Goal: Transaction & Acquisition: Book appointment/travel/reservation

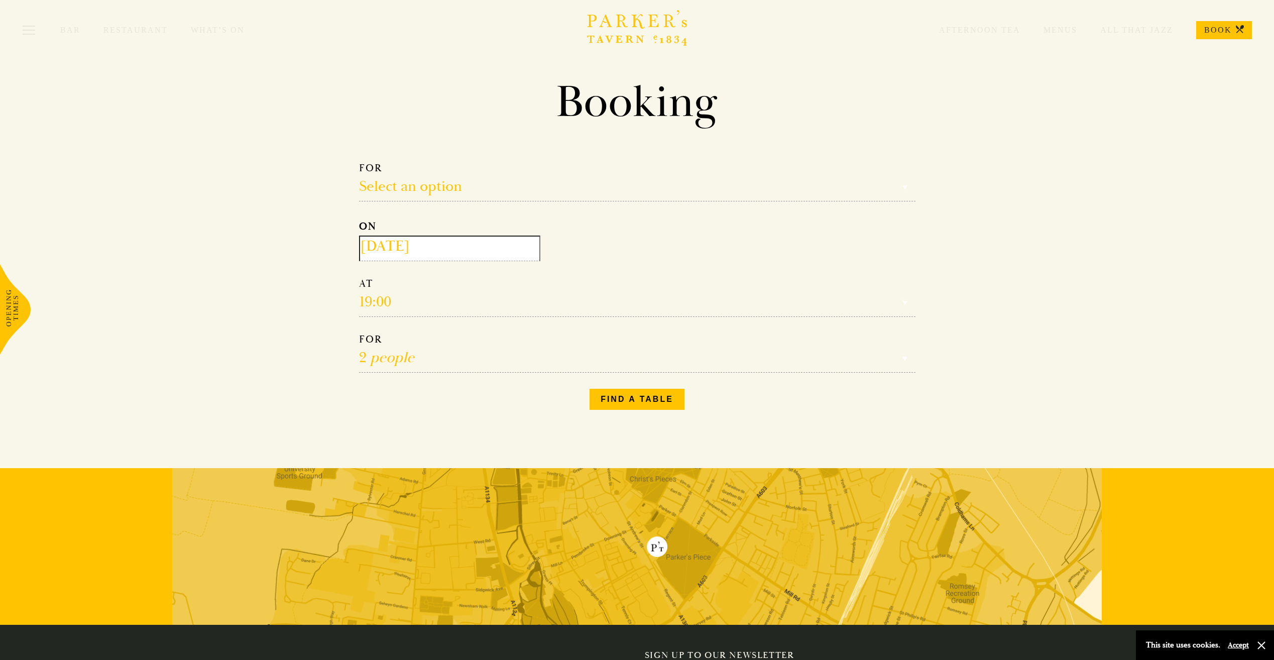
click at [465, 194] on select "Select an option Lunch Dinner Afternoon Tea" at bounding box center [637, 182] width 556 height 40
select select "134868"
click at [359, 162] on select "Select an option Lunch Dinner Afternoon Tea" at bounding box center [637, 182] width 556 height 40
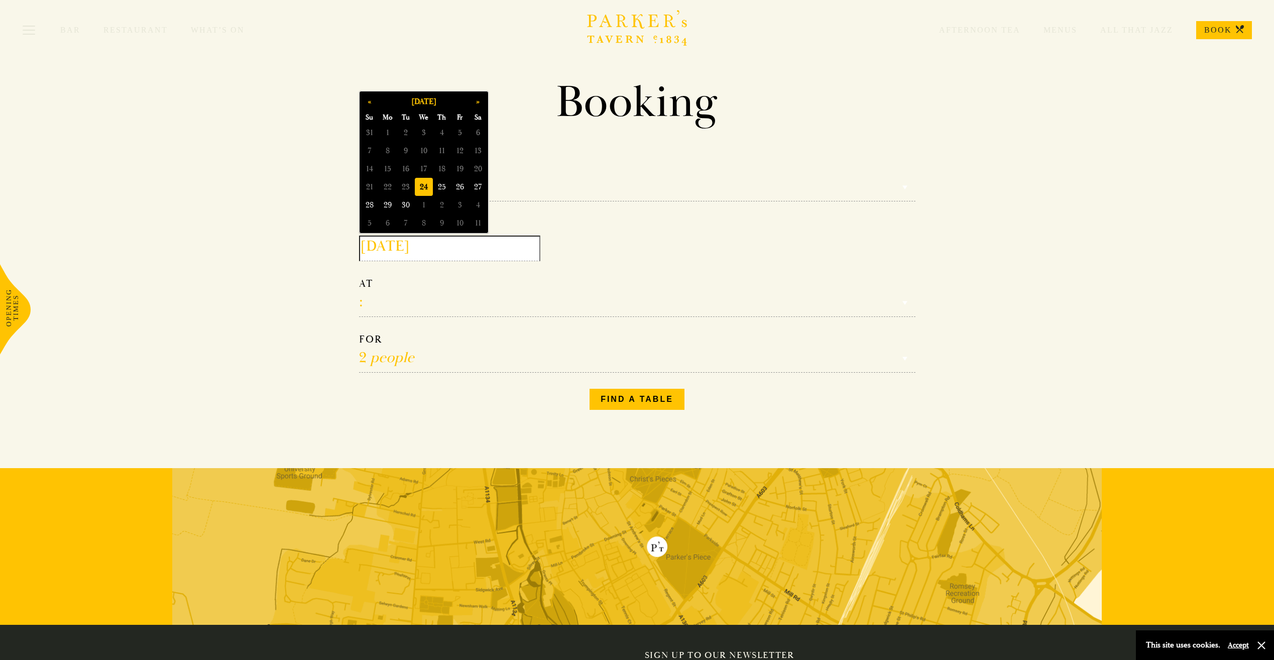
click at [437, 249] on input "[DATE]" at bounding box center [449, 248] width 181 height 26
click at [475, 100] on button "»" at bounding box center [478, 101] width 18 height 18
click at [434, 165] on span "16" at bounding box center [442, 169] width 18 height 18
type input "2025-10-16"
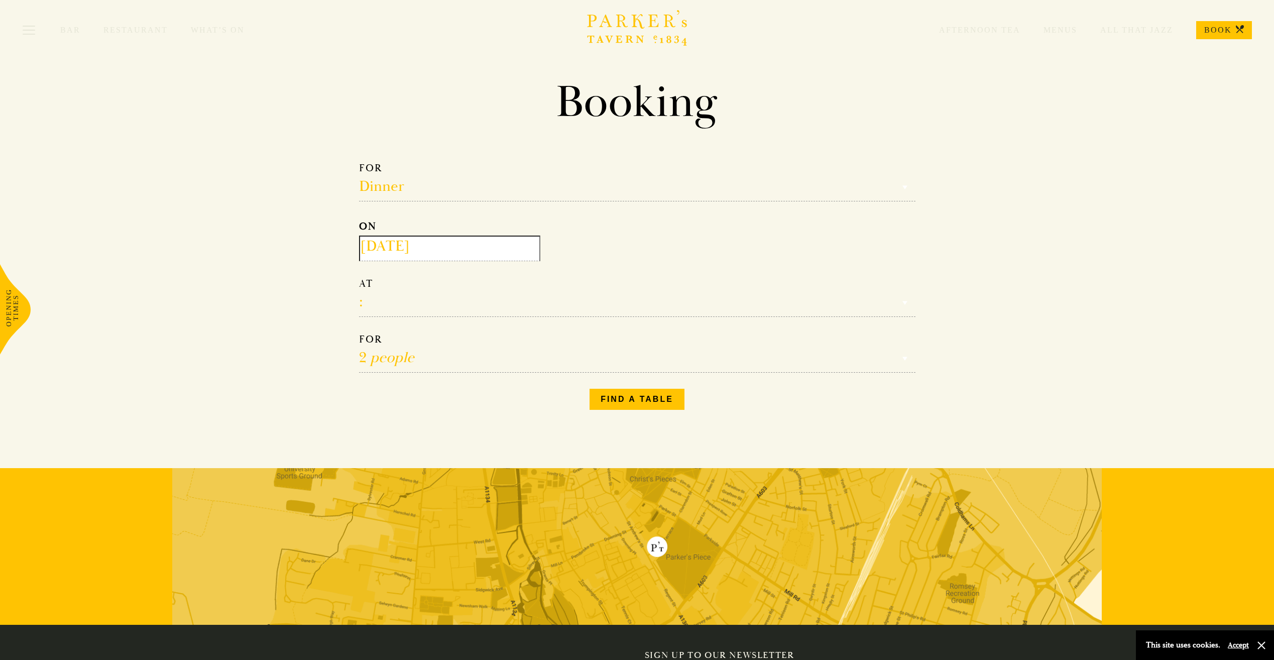
click at [393, 294] on select "17:00 18:00 18:30 19:00 19:30 20:00 20:30 21:00 21:30" at bounding box center [637, 297] width 556 height 40
click at [395, 306] on select "17:00 18:00 18:30 19:00 19:30 20:00 20:30 21:00 21:30" at bounding box center [637, 297] width 556 height 40
select select "18:00"
click at [359, 277] on select "17:00 18:00 18:30 19:00 19:30 20:00 20:30 21:00 21:30" at bounding box center [637, 297] width 556 height 40
click at [410, 359] on select "1 person 2 people 3 people 4 people 5 people 6 people 7 people 8 people 9 peopl…" at bounding box center [637, 353] width 556 height 40
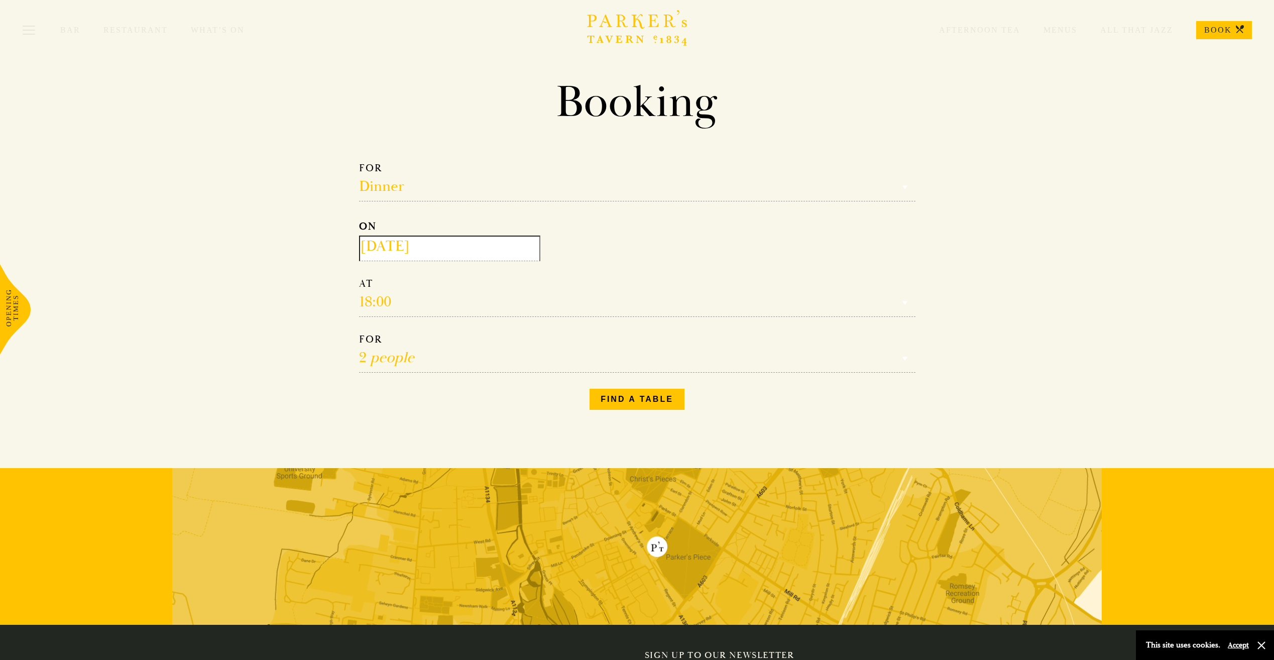
select select "9"
click at [359, 333] on select "1 person 2 people 3 people 4 people 5 people 6 people 7 people 8 people 9 peopl…" at bounding box center [637, 353] width 556 height 40
click at [643, 394] on button "Find a table" at bounding box center [636, 399] width 95 height 21
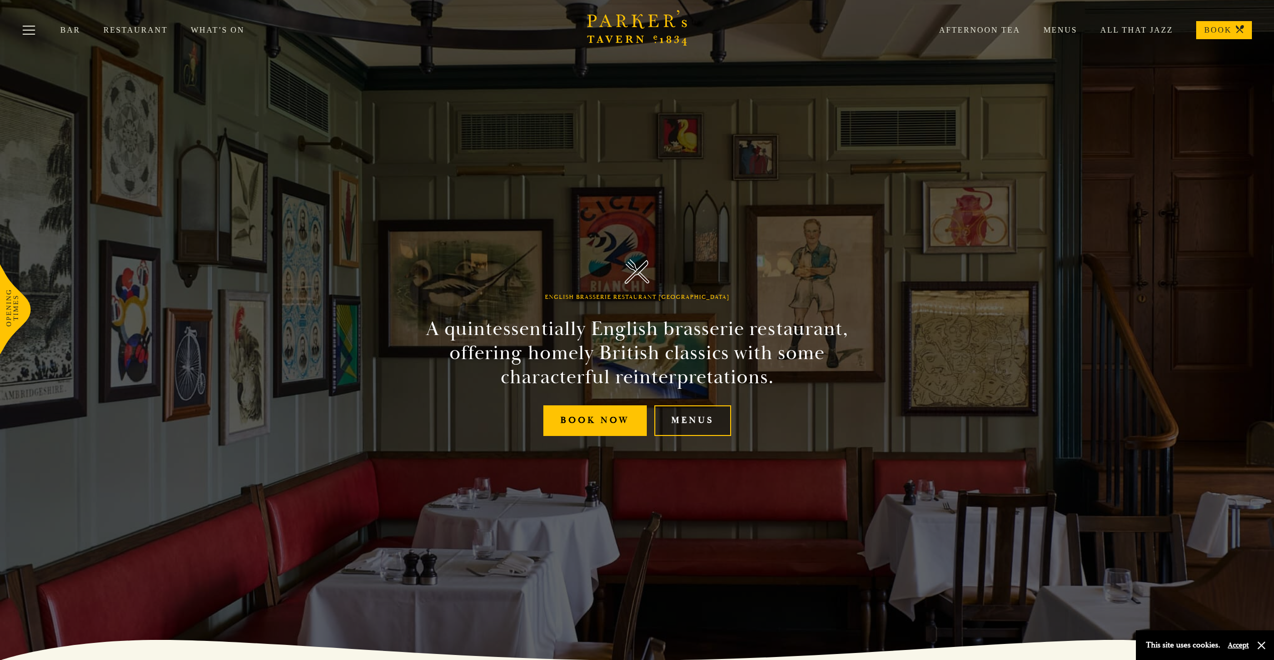
click at [686, 416] on link "Menus" at bounding box center [692, 420] width 77 height 31
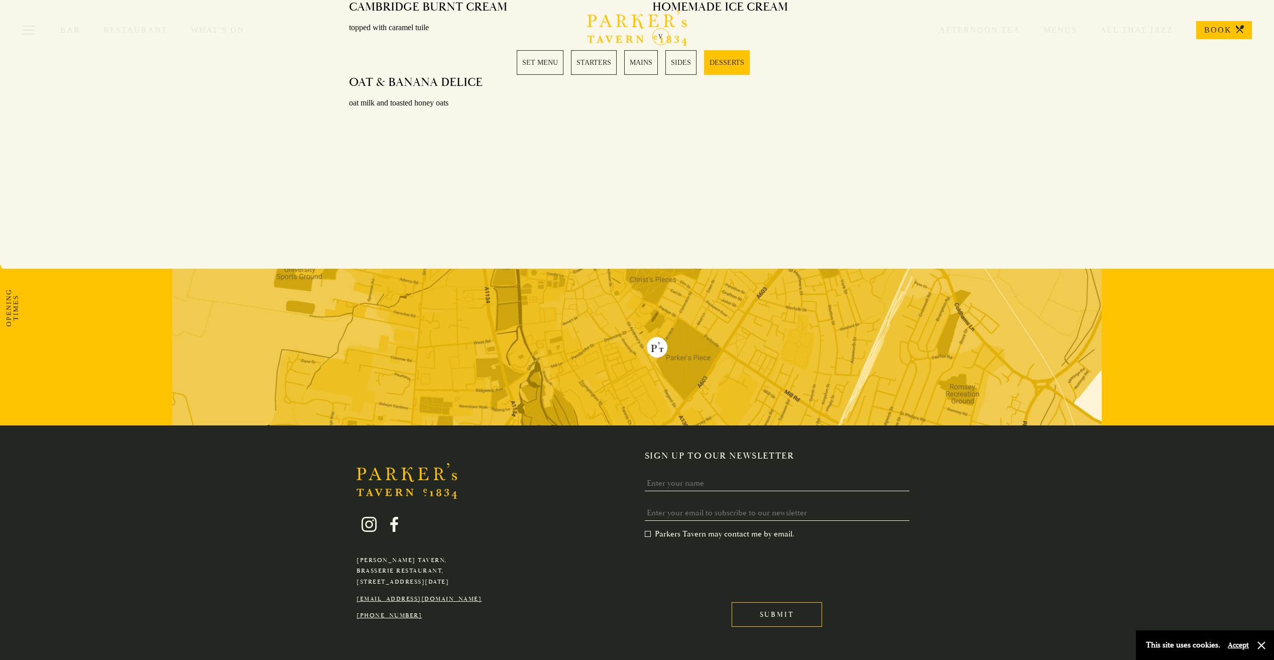
scroll to position [1418, 0]
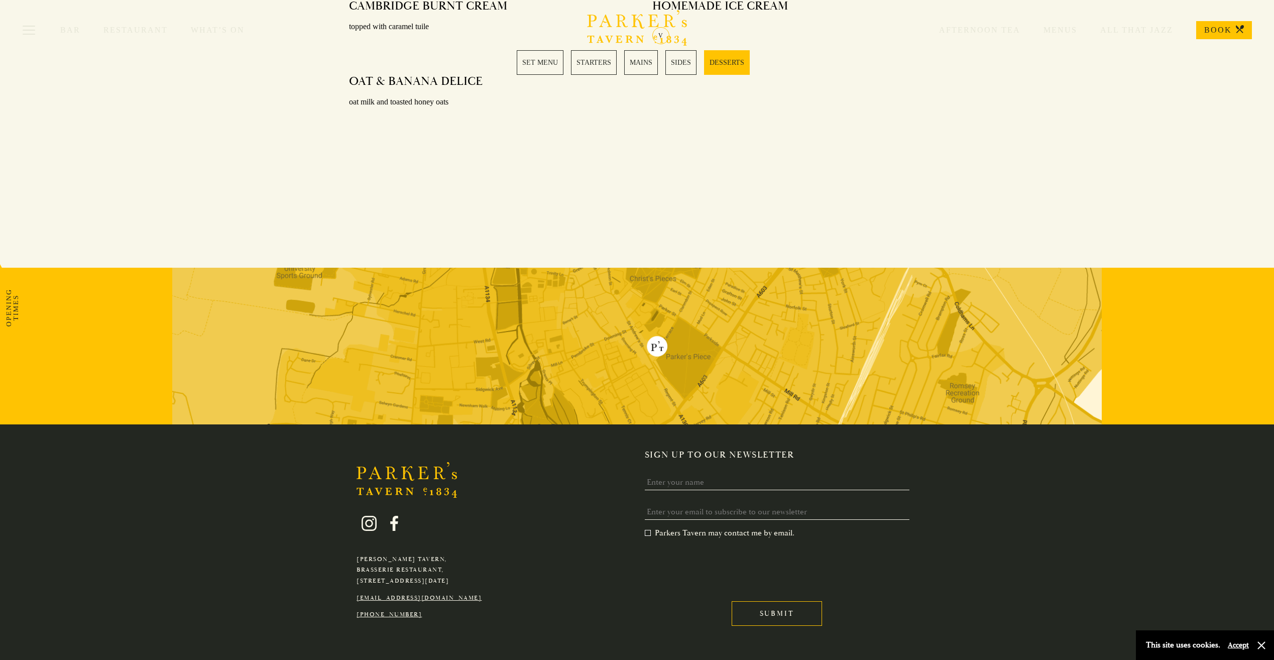
click at [442, 594] on link "[EMAIL_ADDRESS][DOMAIN_NAME]" at bounding box center [418, 598] width 125 height 8
drag, startPoint x: 464, startPoint y: 568, endPoint x: 365, endPoint y: 569, distance: 98.9
click at [365, 592] on p "[EMAIL_ADDRESS][DOMAIN_NAME]" at bounding box center [418, 597] width 125 height 11
drag, startPoint x: 365, startPoint y: 569, endPoint x: 354, endPoint y: 568, distance: 11.1
click at [354, 568] on div "Parker's Tavern, Brasserie Restaurant, Regent Street, Cambridge, CB2 1AD hello@…" at bounding box center [419, 559] width 140 height 119
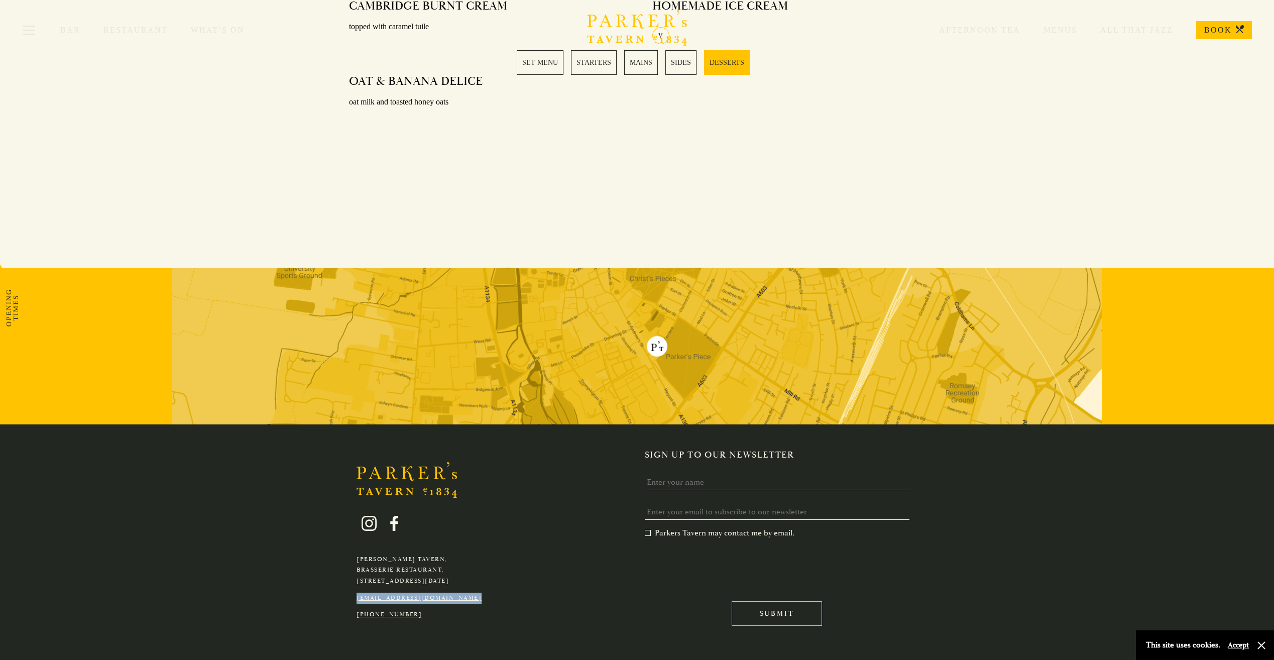
drag, startPoint x: 354, startPoint y: 568, endPoint x: 466, endPoint y: 573, distance: 112.1
click at [466, 573] on div "Parker's Tavern, Brasserie Restaurant, Regent Street, Cambridge, CB2 1AD hello@…" at bounding box center [419, 559] width 140 height 119
copy link "[EMAIL_ADDRESS][DOMAIN_NAME]"
